Goal: Task Accomplishment & Management: Use online tool/utility

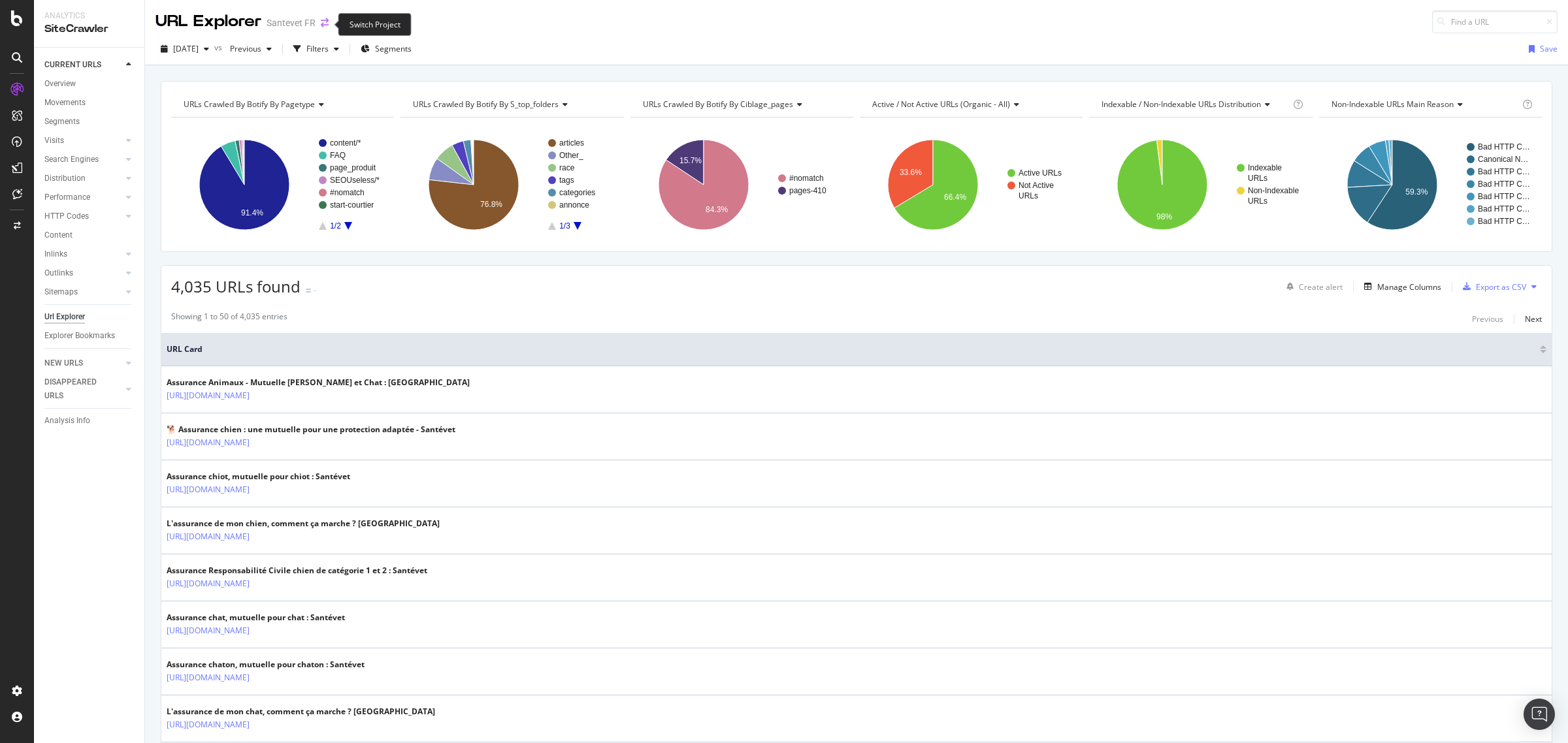
click at [321, 22] on icon "arrow-right-arrow-left" at bounding box center [324, 22] width 7 height 9
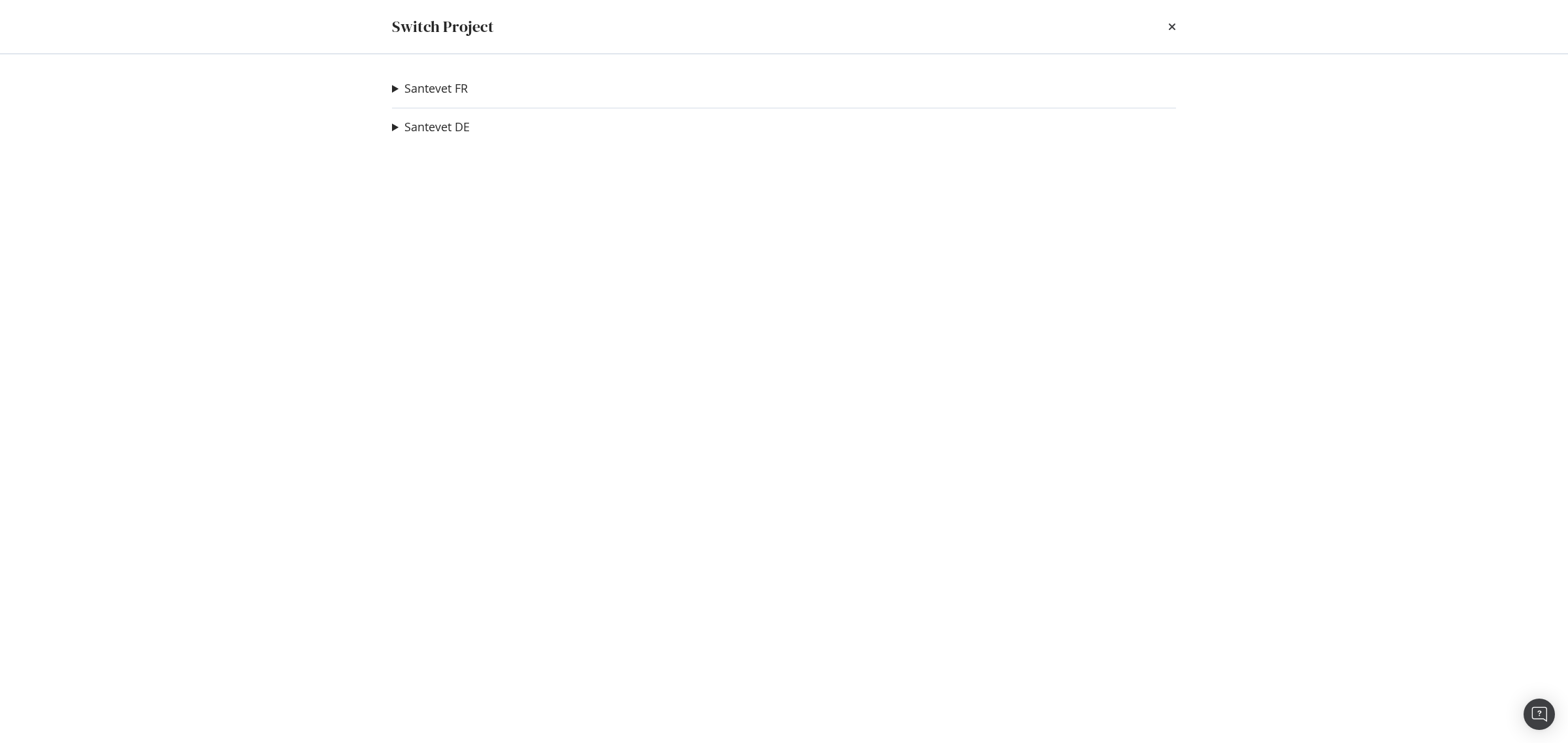
click at [389, 91] on div "[DEMOGRAPHIC_DATA] IT Ad-Hoc Project Santevet DE new Ad-Hoc Project Santevet BE…" at bounding box center [784, 398] width 836 height 689
click at [394, 89] on summary "Santevet FR" at bounding box center [429, 89] width 75 height 17
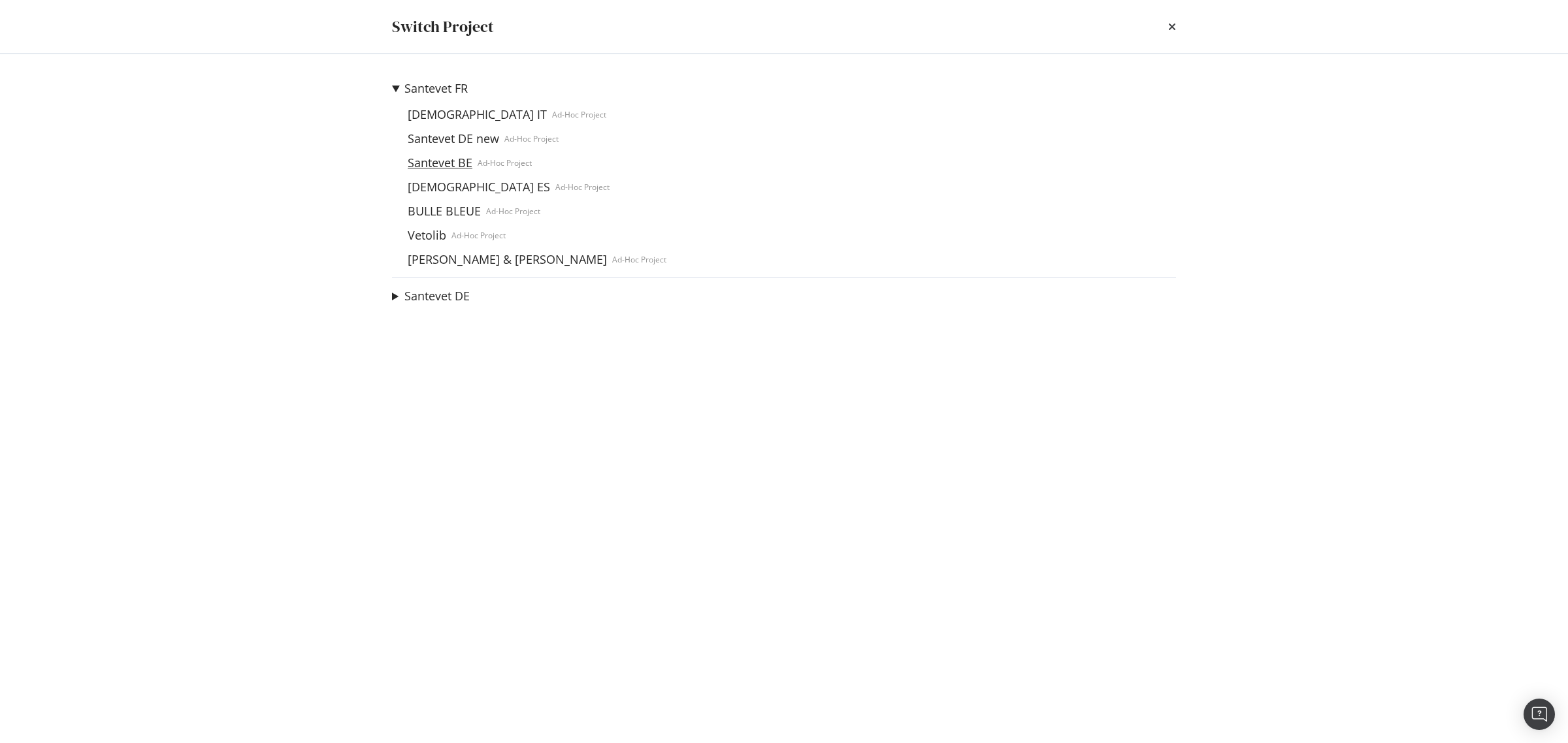
click at [422, 162] on link "Santevet BE" at bounding box center [440, 163] width 75 height 14
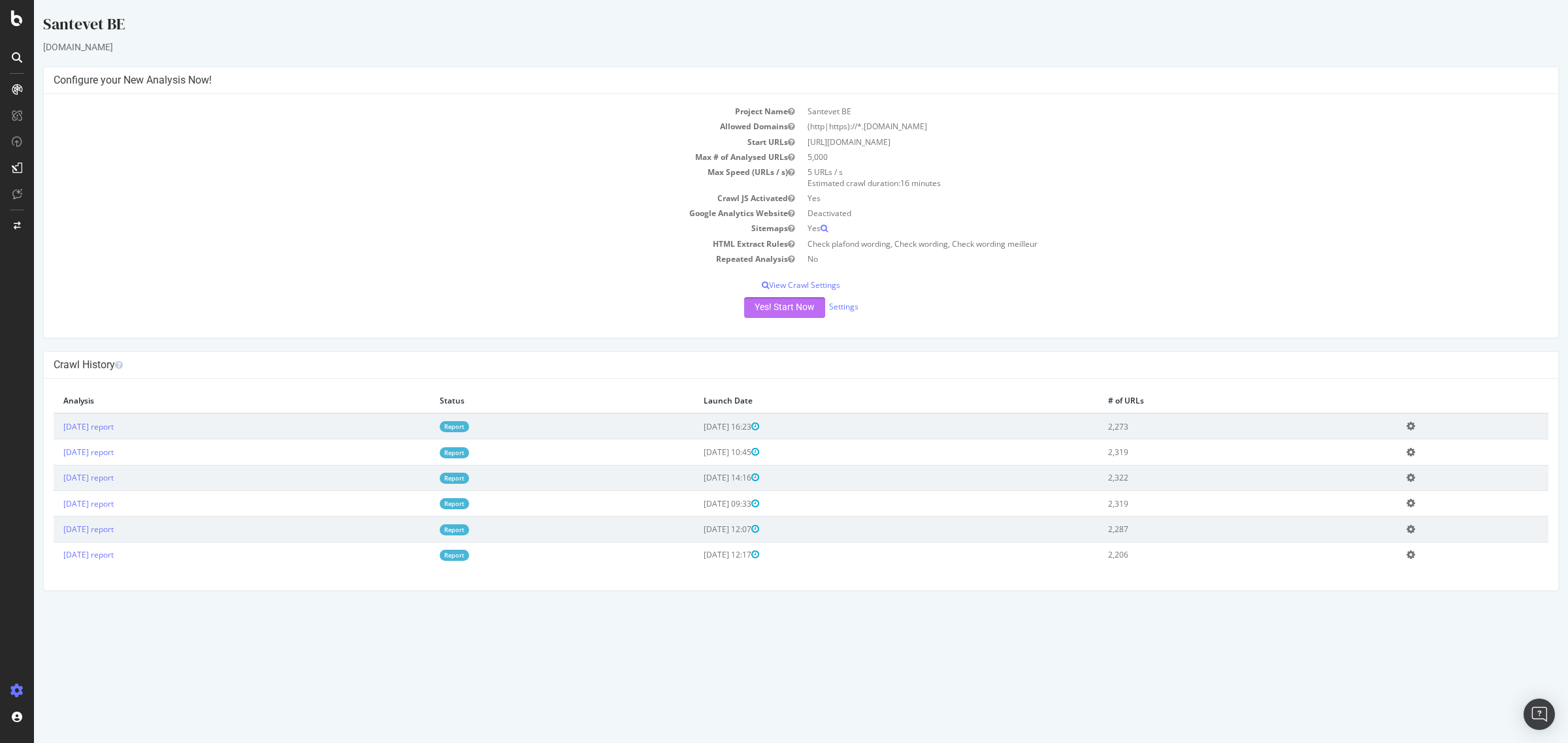
click at [768, 304] on button "Yes! Start Now" at bounding box center [785, 307] width 81 height 21
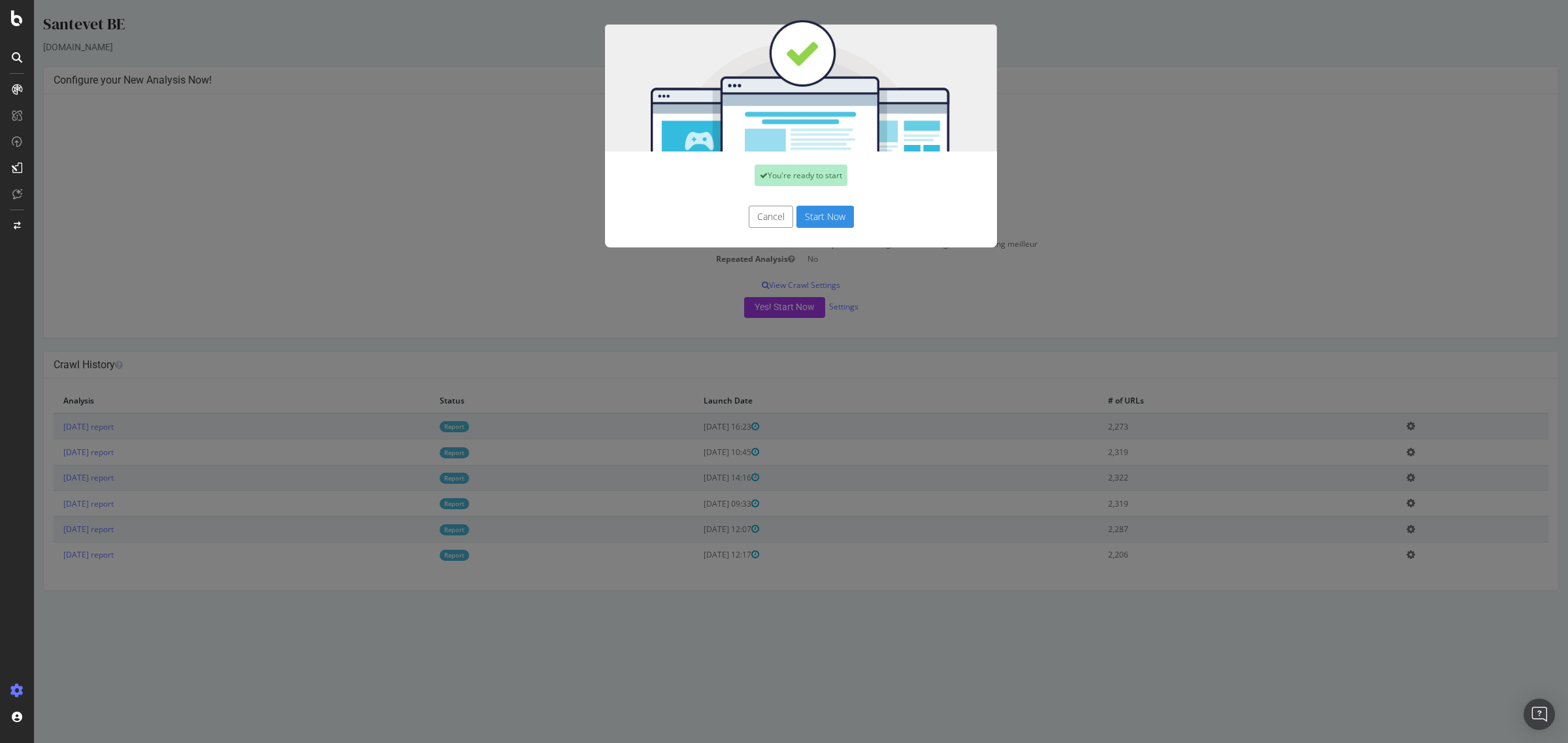
click at [821, 214] on button "Start Now" at bounding box center [825, 216] width 57 height 22
